Goal: Book appointment/travel/reservation

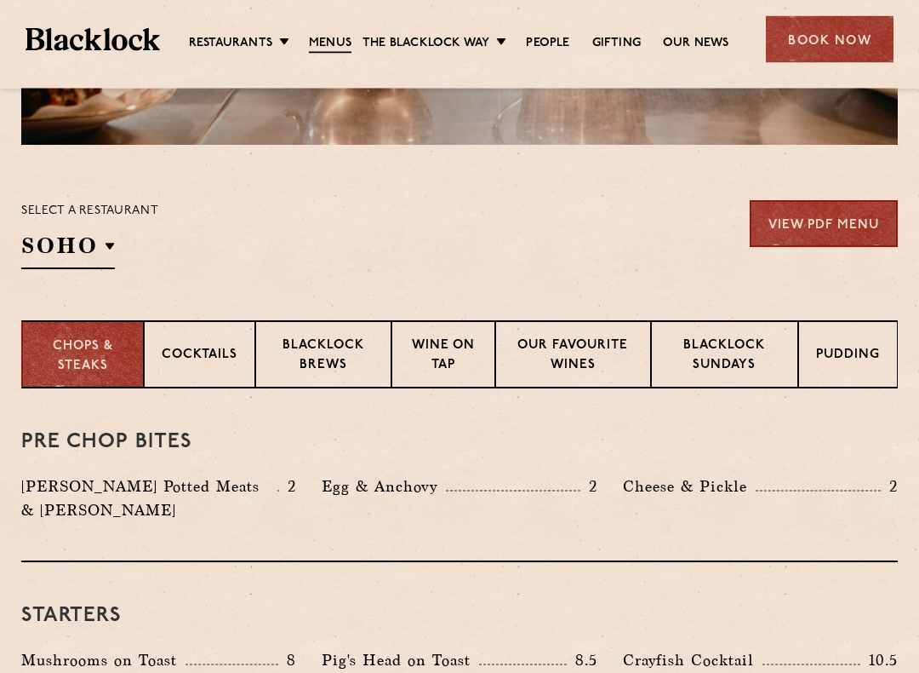
scroll to position [469, 0]
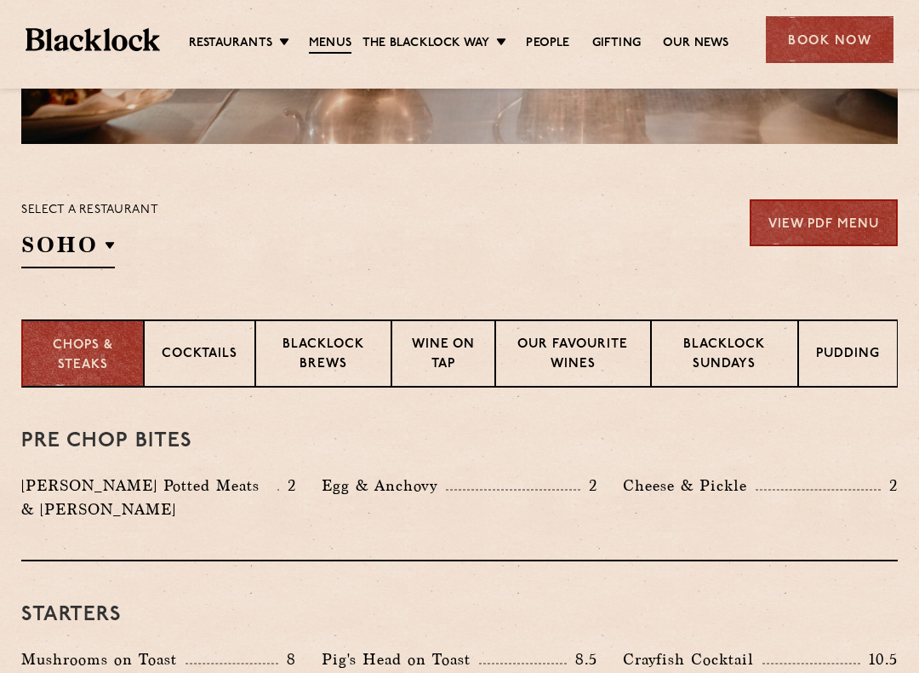
click at [727, 353] on p "Blacklock Sundays" at bounding box center [725, 355] width 112 height 40
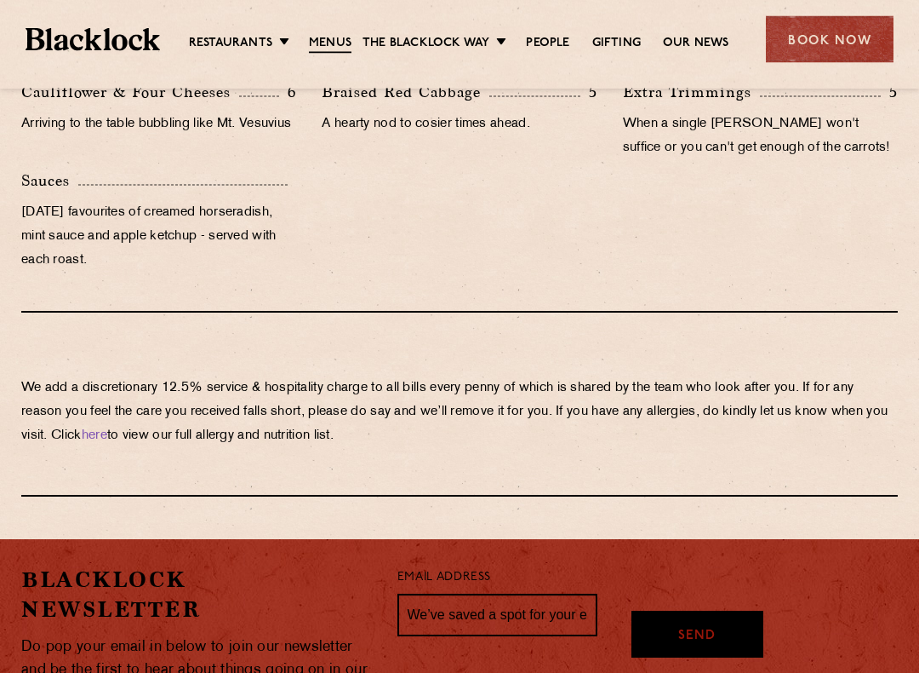
scroll to position [1793, 0]
click at [825, 46] on div "Book Now" at bounding box center [830, 39] width 128 height 47
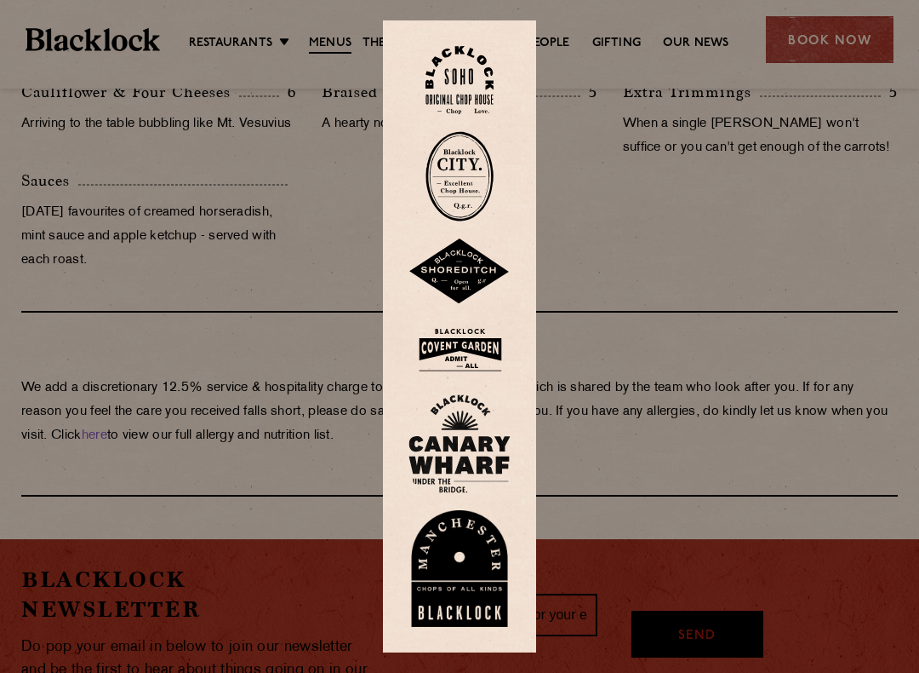
click at [477, 91] on img at bounding box center [460, 80] width 68 height 69
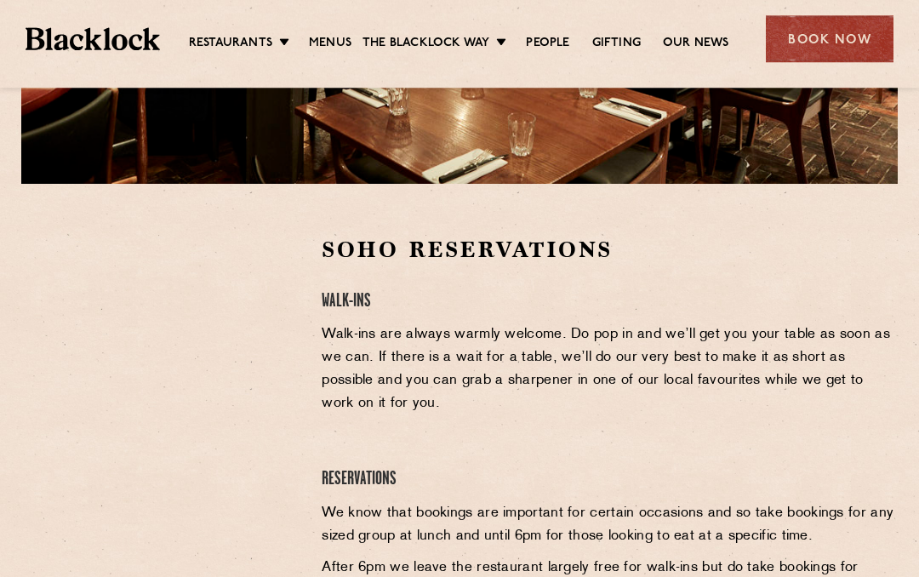
scroll to position [476, 0]
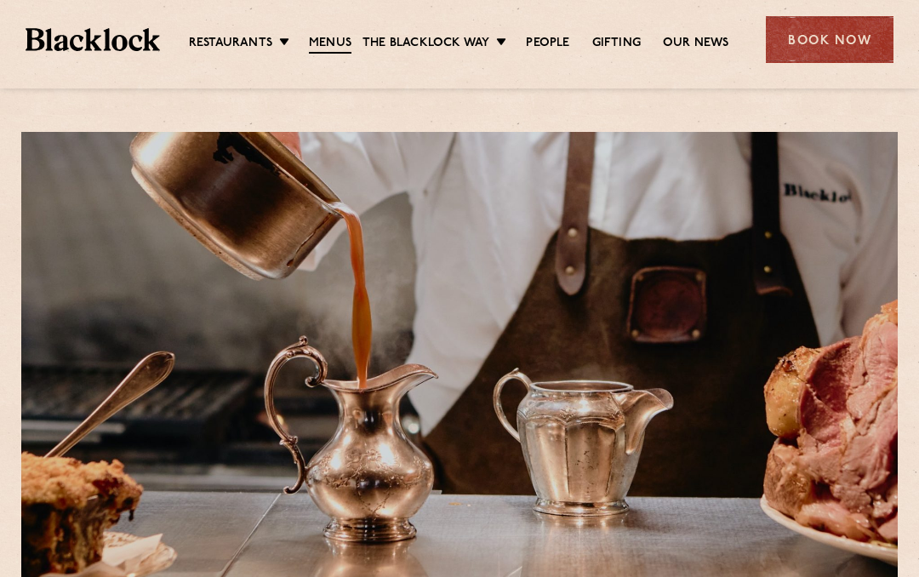
scroll to position [1841, 0]
